Goal: Find specific page/section: Find specific page/section

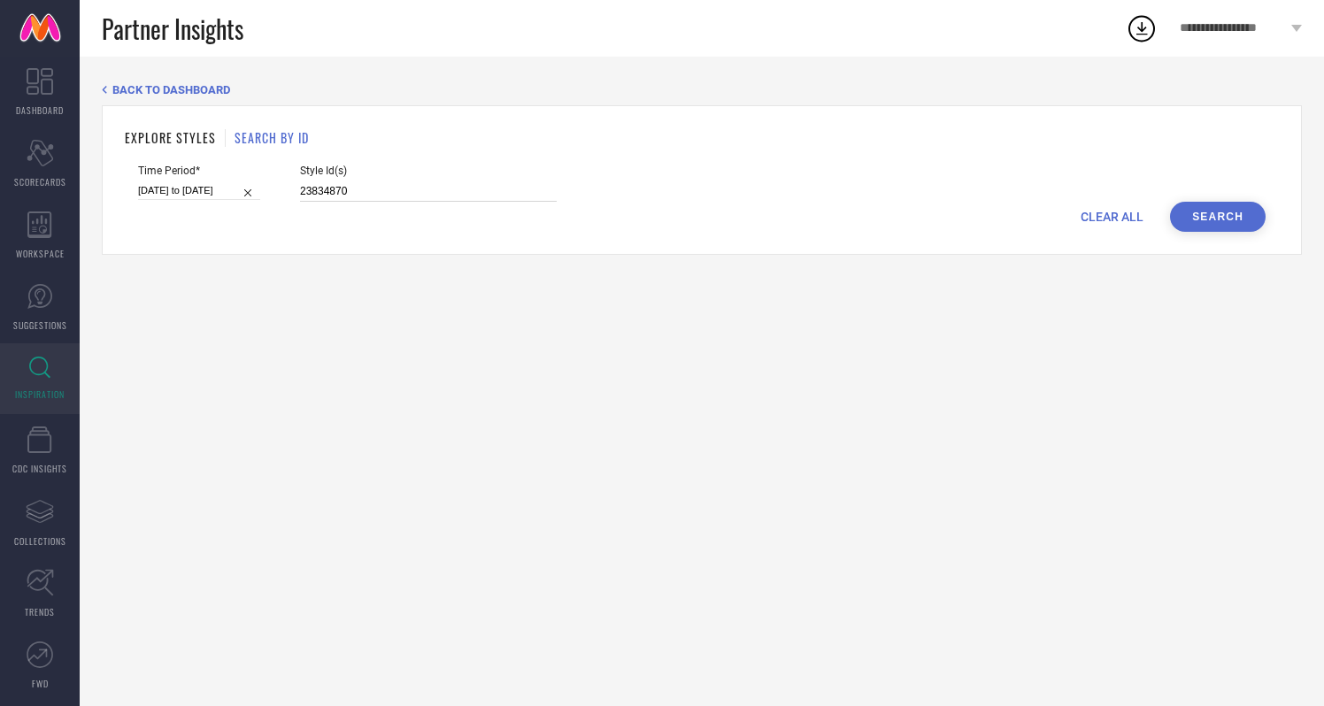
click at [311, 190] on input "23834870" at bounding box center [428, 191] width 257 height 20
paste input "33888572 33888105 33873190 33876874 33878266 33886155 33882145 33875968 3388831…"
type input "33888572 33888105 33873190 33876874 33878266 33886155 33882145 33875968 3388831…"
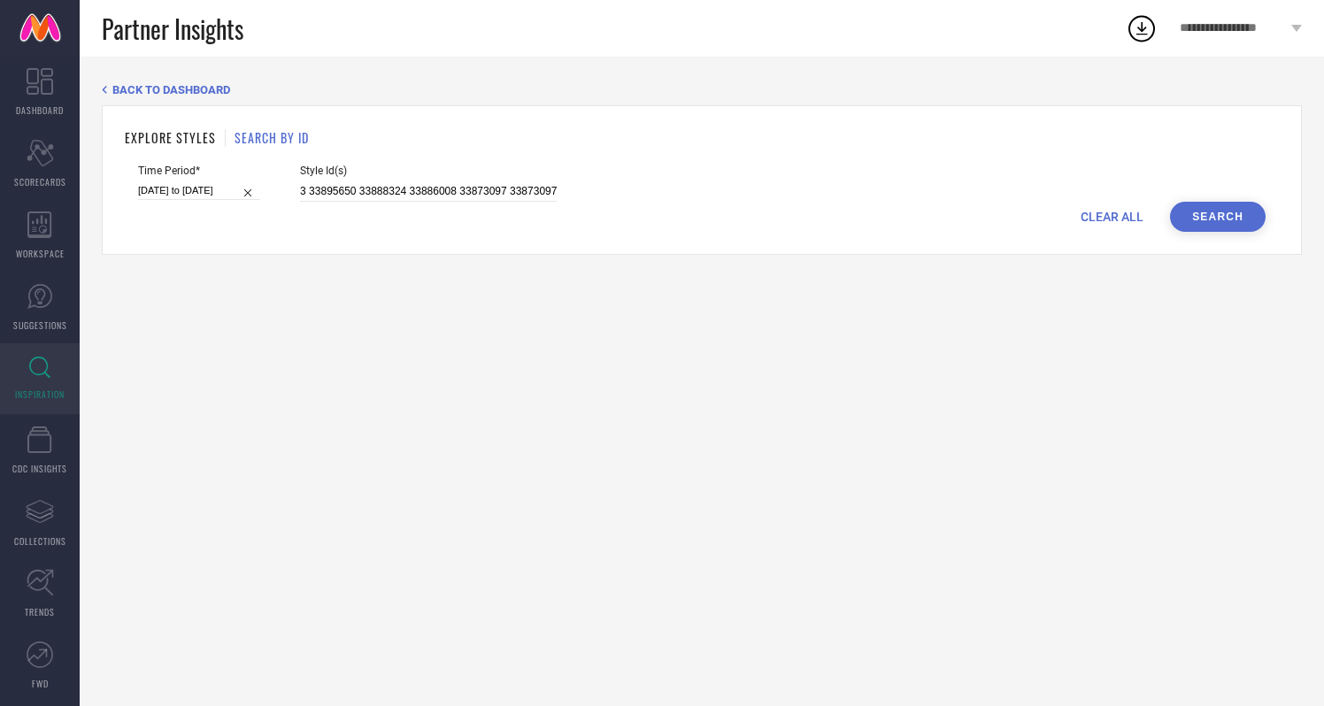
click at [1240, 213] on button "Search" at bounding box center [1218, 217] width 96 height 30
